Goal: Information Seeking & Learning: Learn about a topic

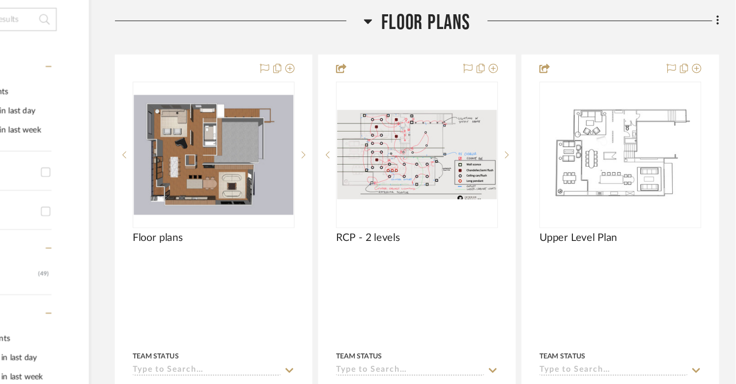
scroll to position [191, 0]
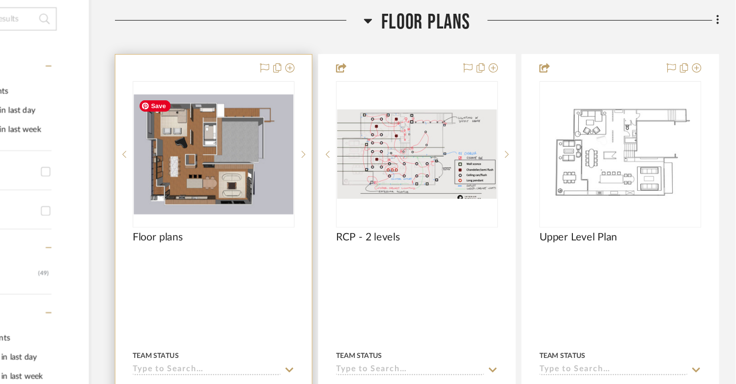
click at [328, 203] on img "0" at bounding box center [291, 188] width 136 height 102
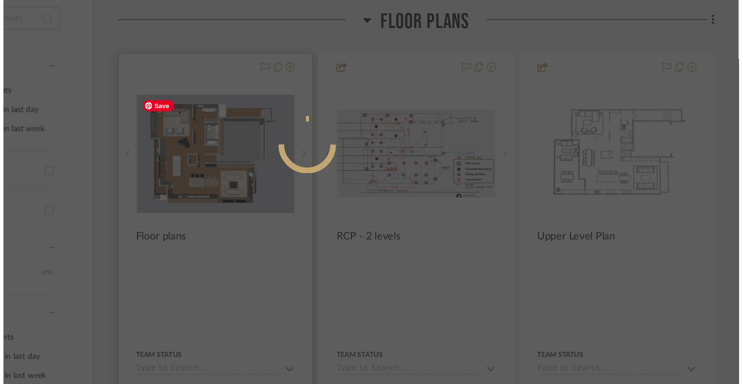
scroll to position [0, 0]
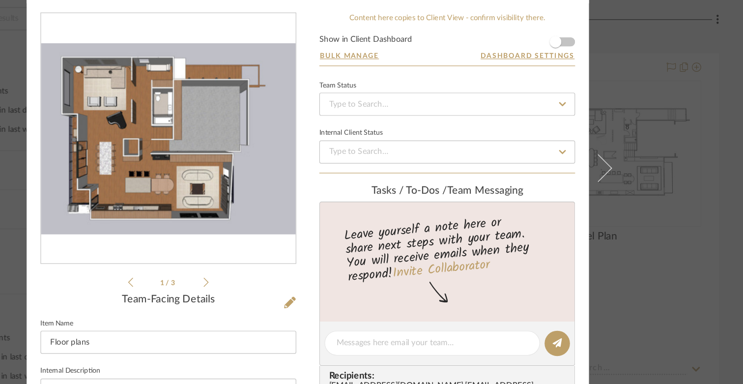
click at [278, 298] on li "1 / 3" at bounding box center [253, 297] width 60 height 12
click at [283, 298] on icon at bounding box center [285, 296] width 4 height 9
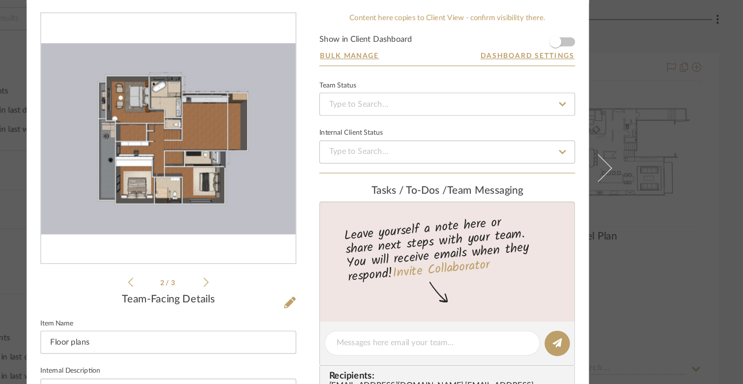
click at [283, 298] on icon at bounding box center [285, 296] width 4 height 9
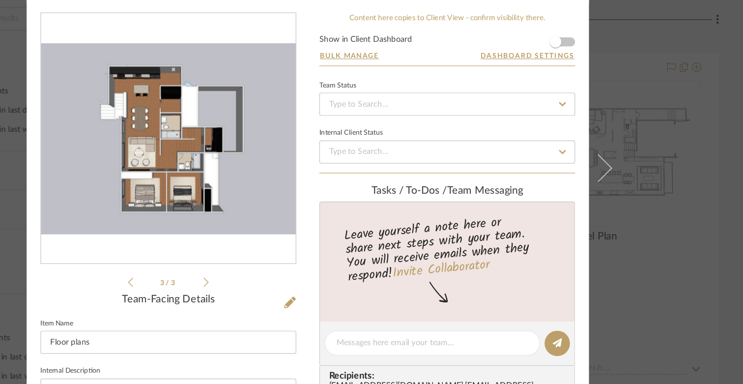
click at [218, 300] on icon at bounding box center [220, 296] width 4 height 9
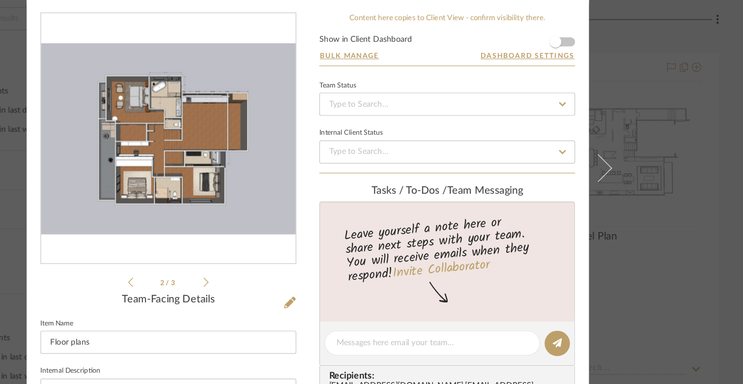
click at [278, 299] on li "2 / 3" at bounding box center [253, 297] width 60 height 12
click at [283, 298] on icon at bounding box center [285, 296] width 4 height 9
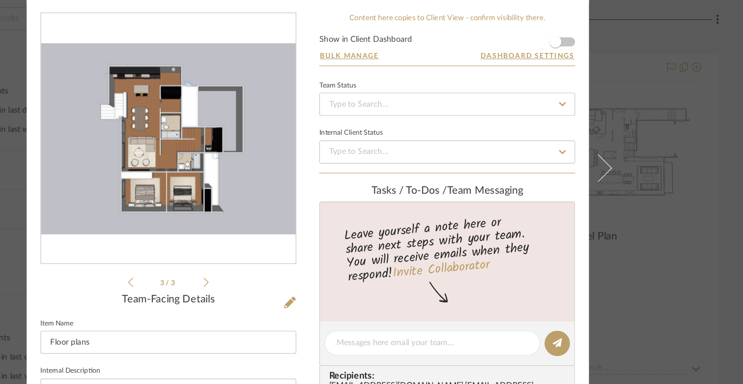
click at [218, 296] on icon at bounding box center [220, 296] width 4 height 9
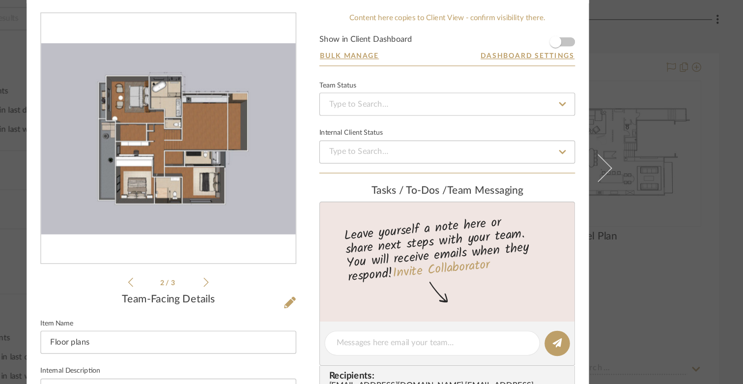
click at [218, 296] on icon at bounding box center [220, 296] width 4 height 9
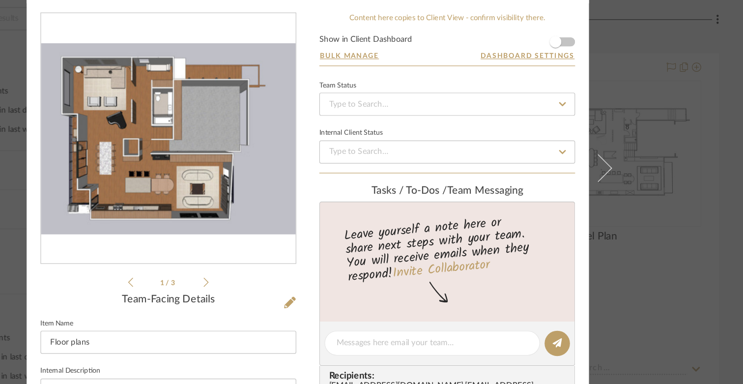
click at [642, 148] on div "[STREET_ADDRESS][PERSON_NAME] Floor Plans Floor plans Team View Client View Ord…" at bounding box center [371, 192] width 743 height 384
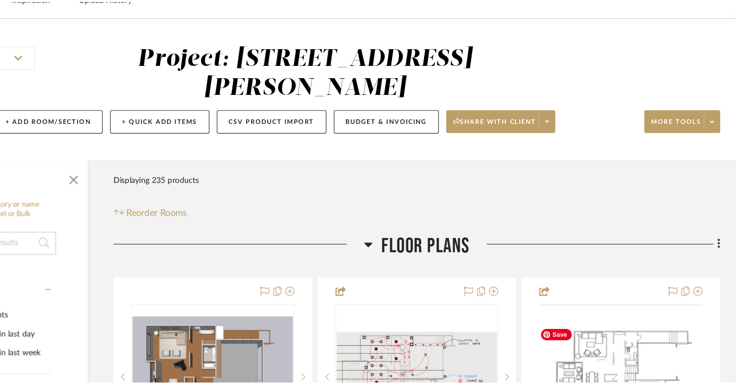
scroll to position [191, 0]
